Goal: Navigation & Orientation: Find specific page/section

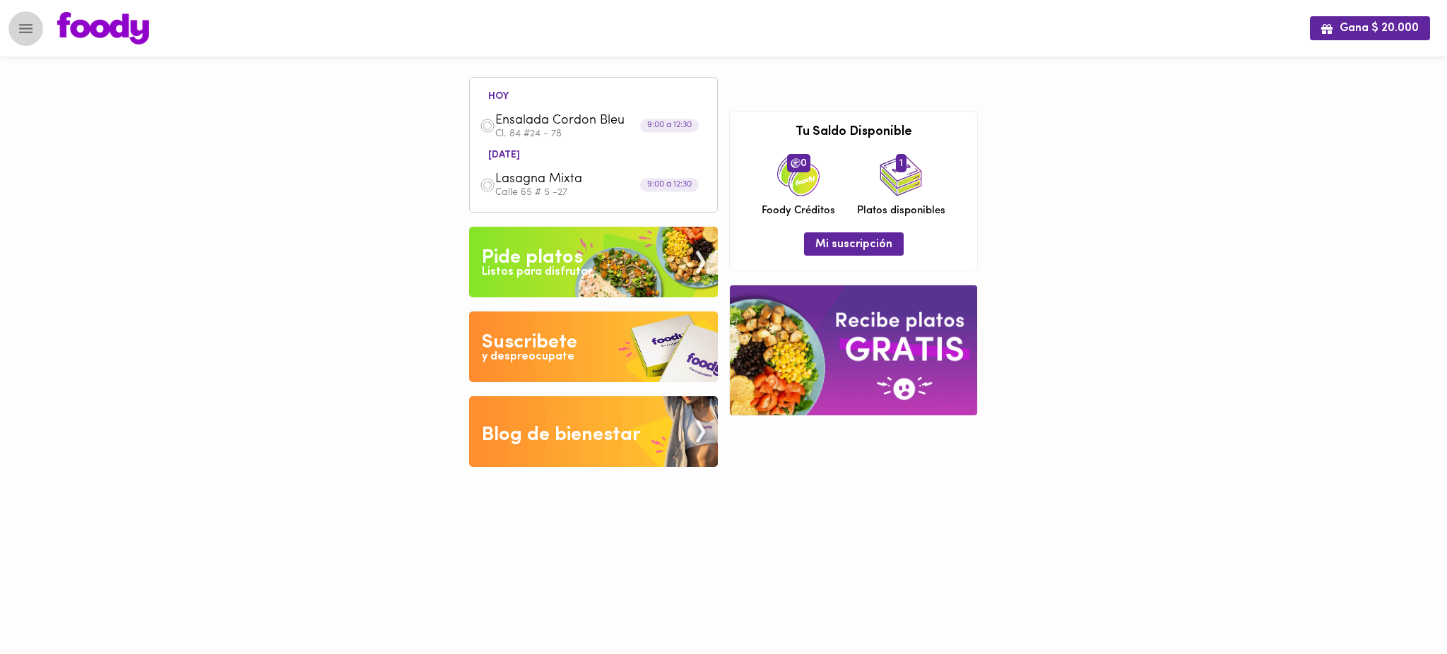
click at [29, 31] on icon "Menu" at bounding box center [25, 28] width 13 height 9
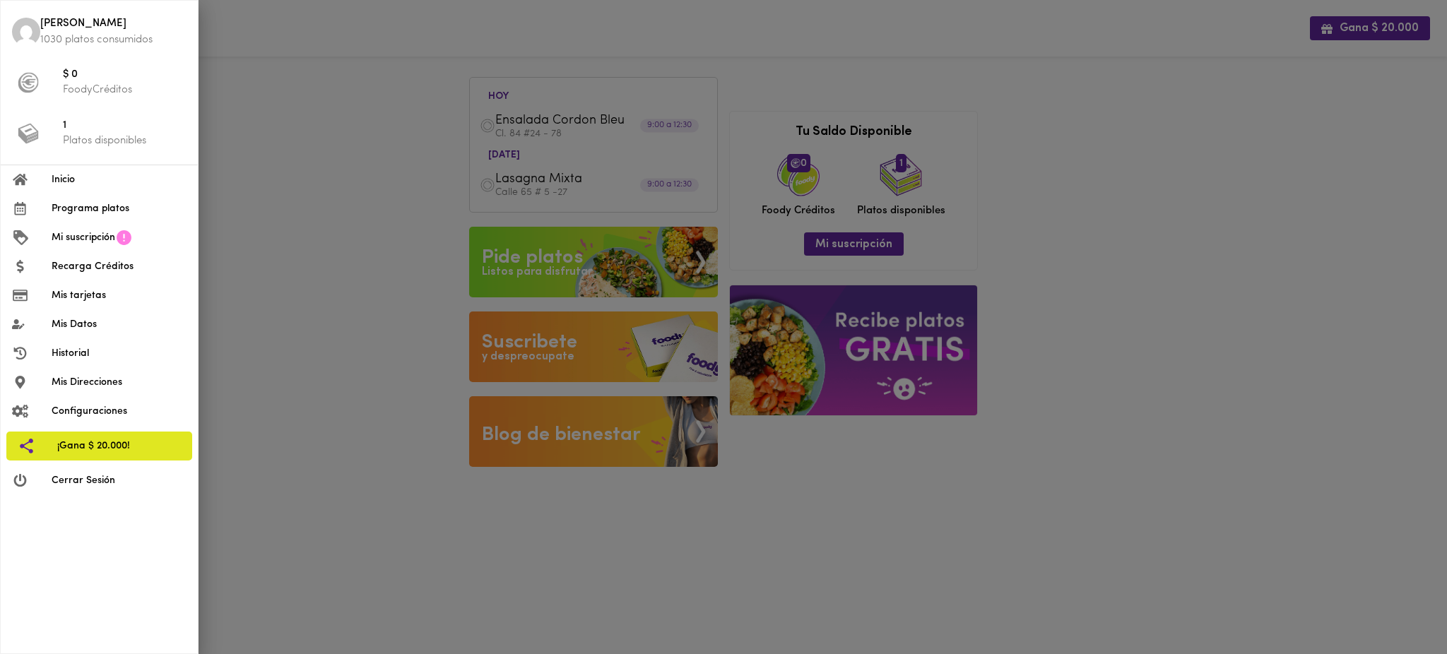
click at [284, 150] on div at bounding box center [723, 327] width 1447 height 654
